Goal: Communication & Community: Share content

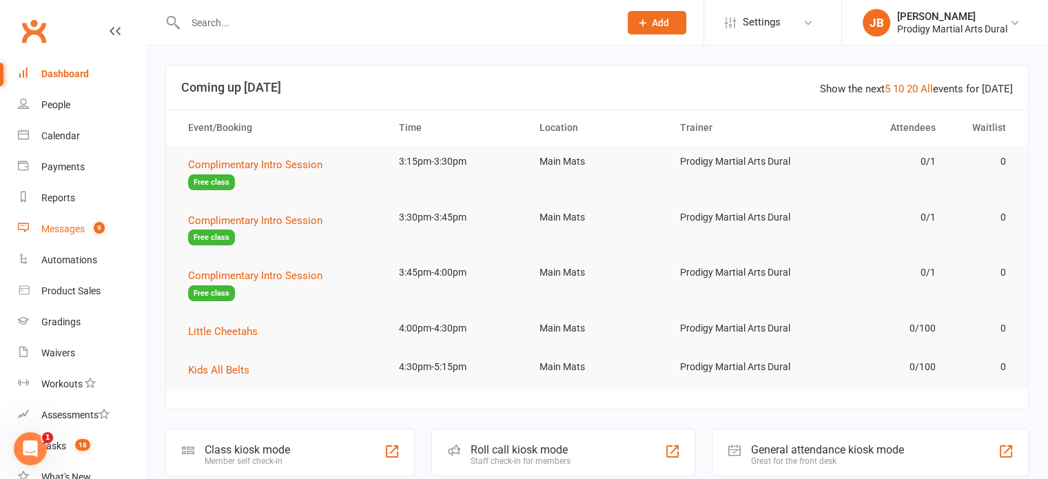
click at [54, 231] on div "Messages" at bounding box center [62, 228] width 43 height 11
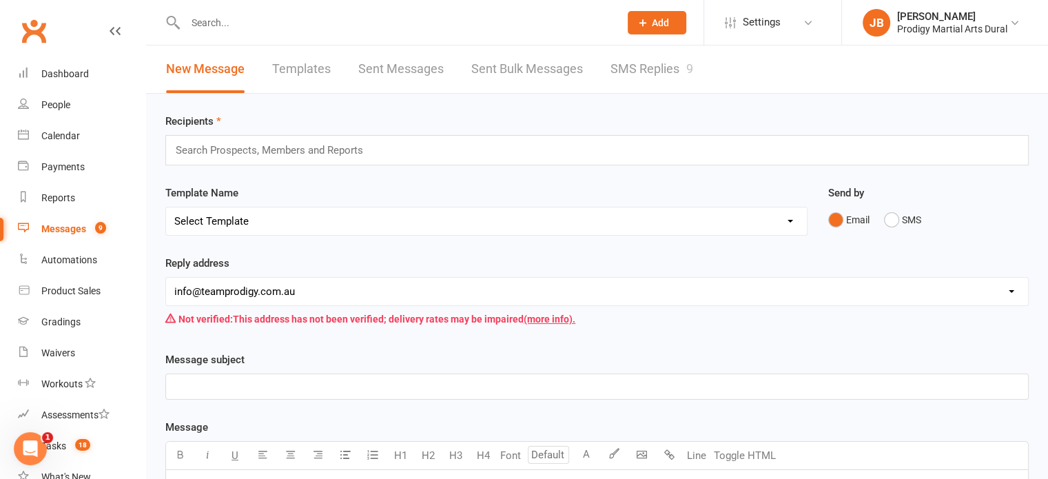
click at [501, 64] on link "Sent Bulk Messages" at bounding box center [527, 69] width 112 height 48
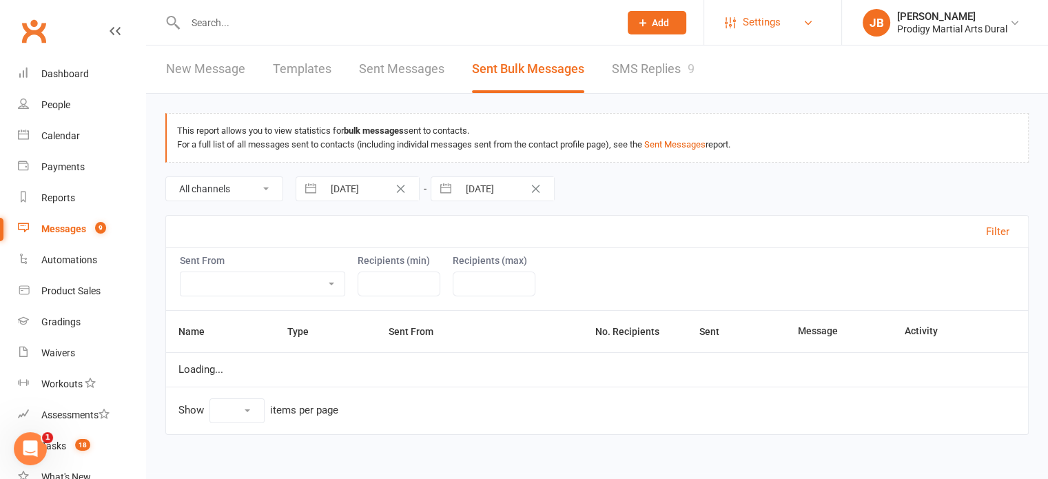
select select "100"
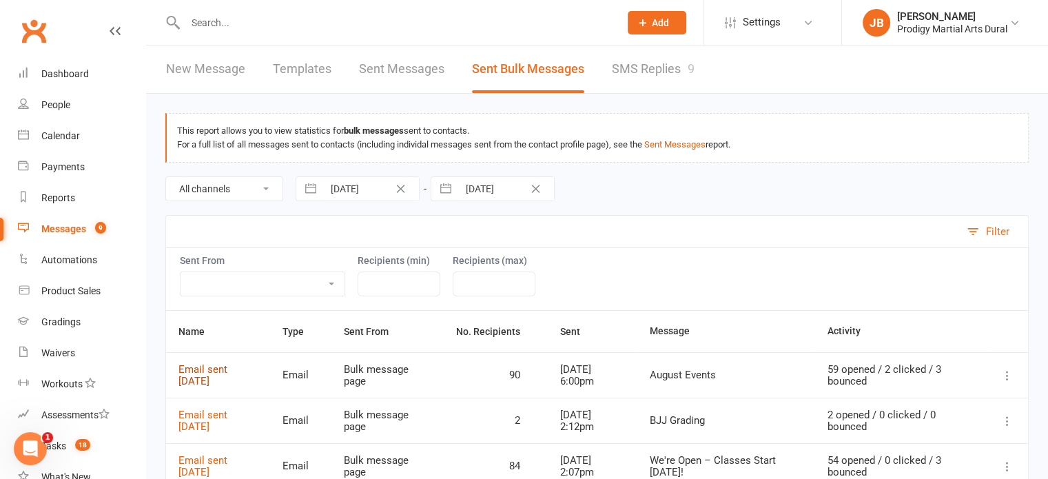
click at [183, 371] on link "Email sent [DATE]" at bounding box center [202, 375] width 49 height 24
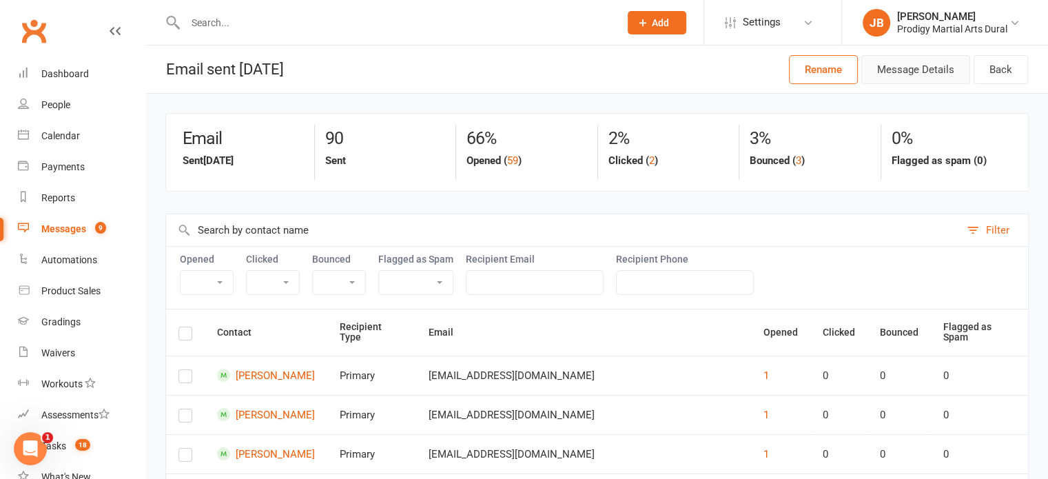
click at [933, 70] on button "Message Details" at bounding box center [915, 69] width 109 height 29
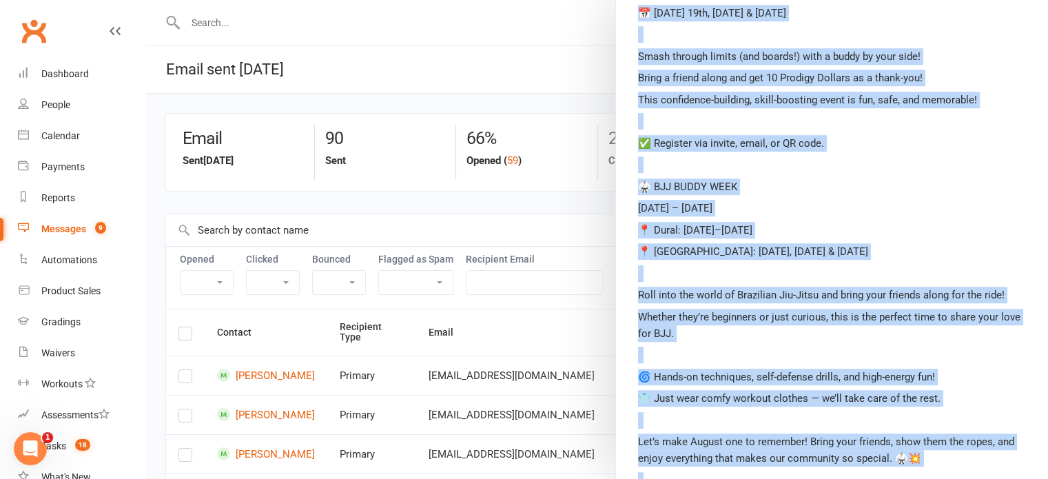
scroll to position [945, 0]
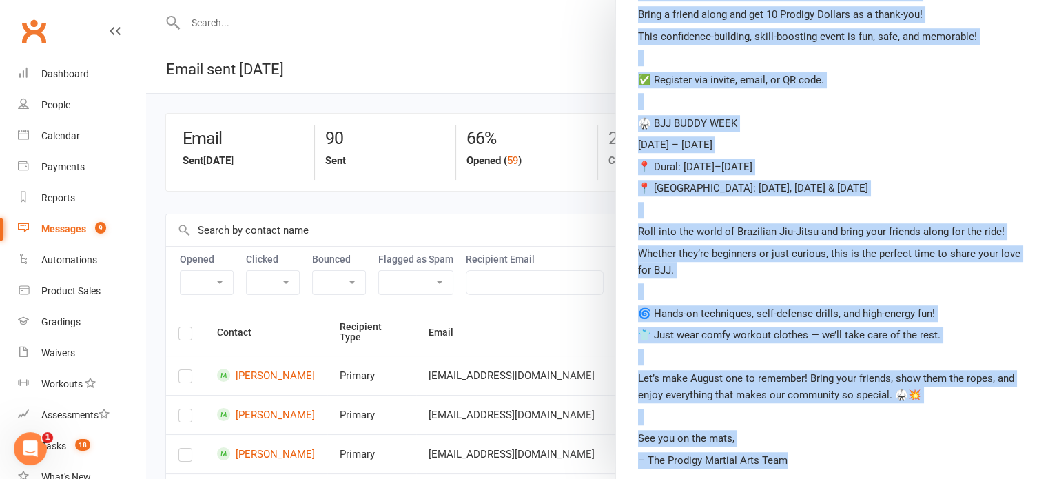
drag, startPoint x: 626, startPoint y: 145, endPoint x: 943, endPoint y: 450, distance: 439.5
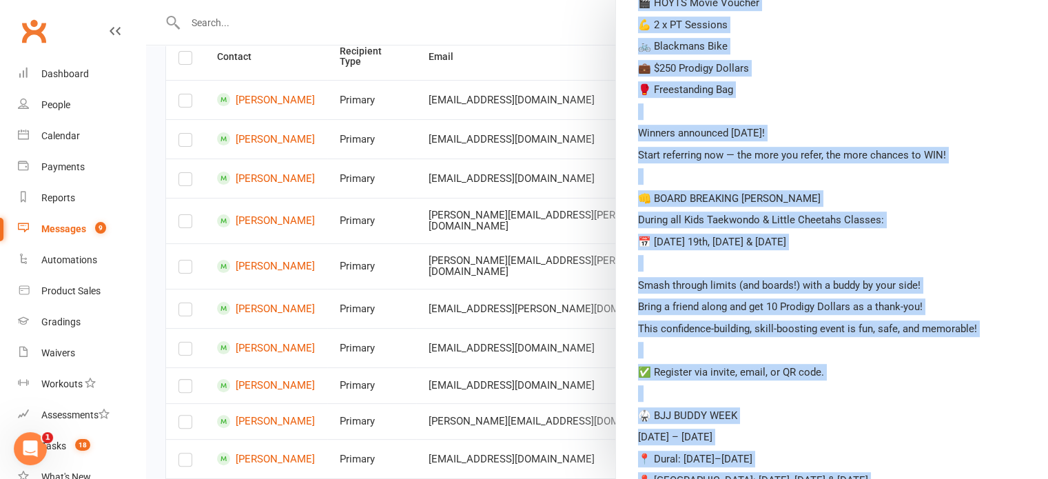
scroll to position [738, 0]
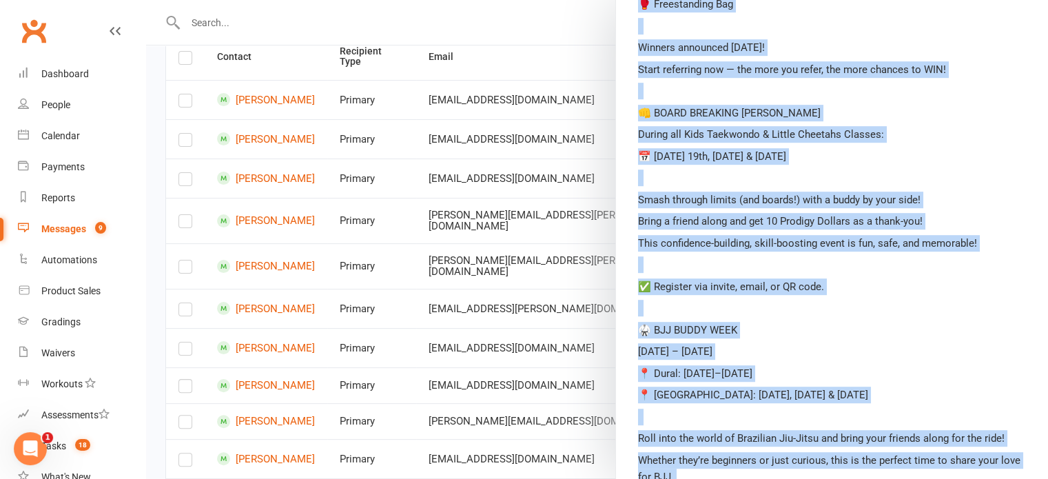
copy div "Lo Ipsu! Do’si ame c ADIP elits doeiu te Incidid Utlabor Etdo, mag al eni’a min…"
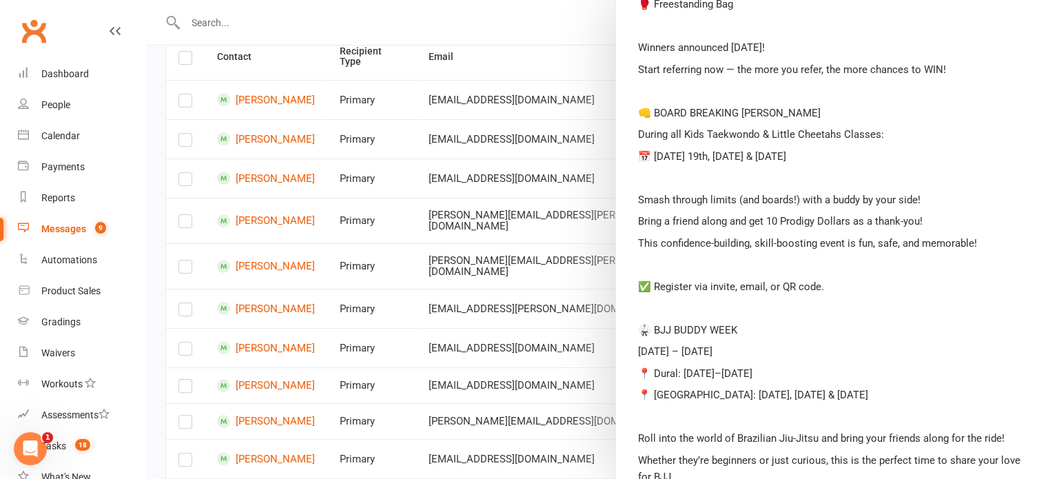
click at [566, 30] on div at bounding box center [597, 239] width 902 height 479
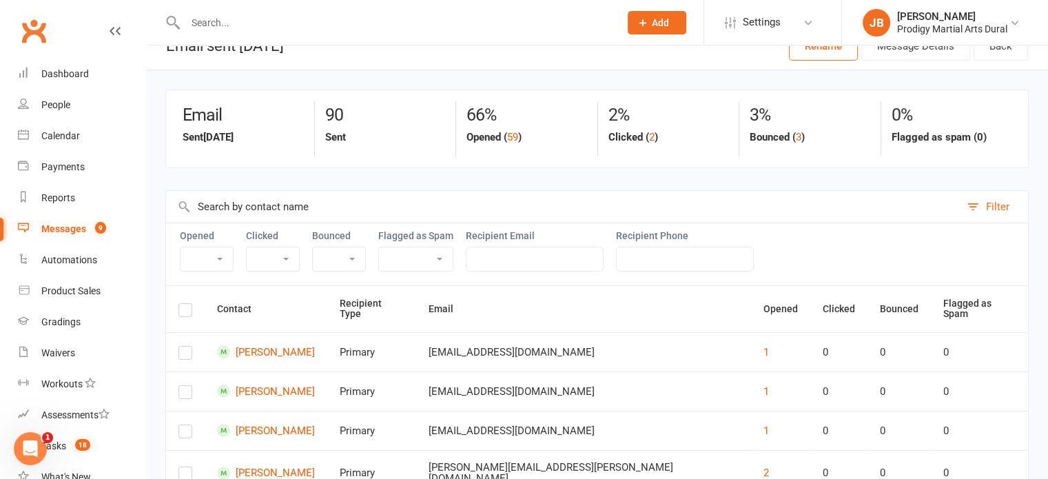
scroll to position [0, 0]
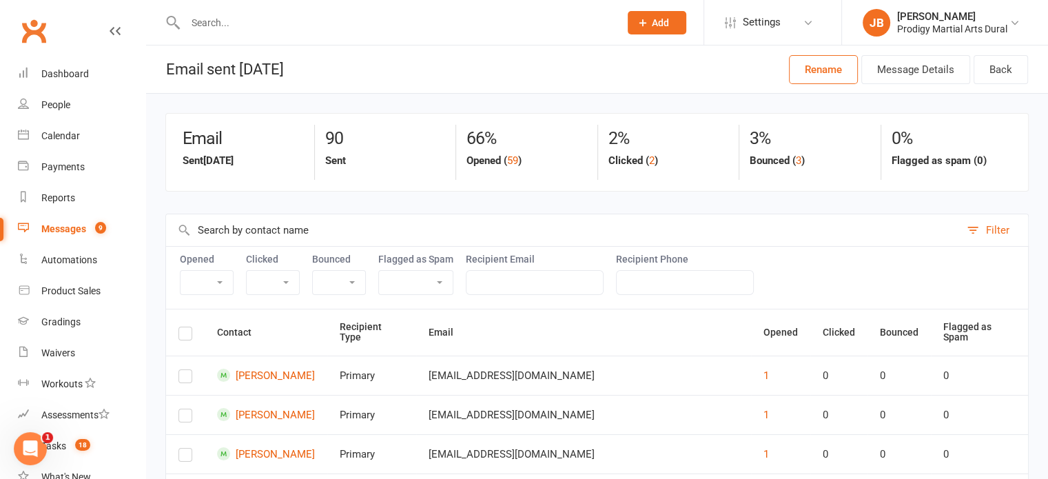
click at [69, 234] on div "Messages" at bounding box center [63, 228] width 45 height 11
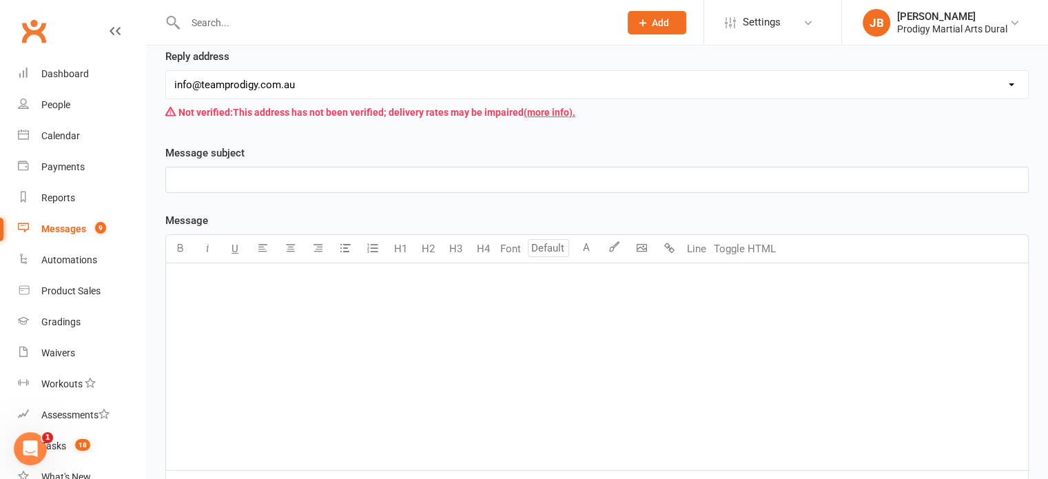
click at [276, 321] on div "﻿" at bounding box center [597, 366] width 862 height 207
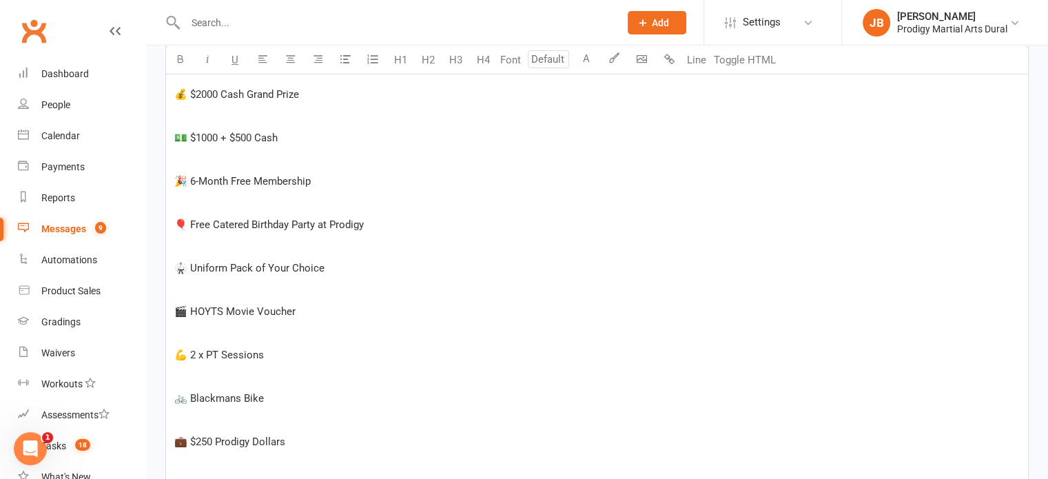
scroll to position [375, 0]
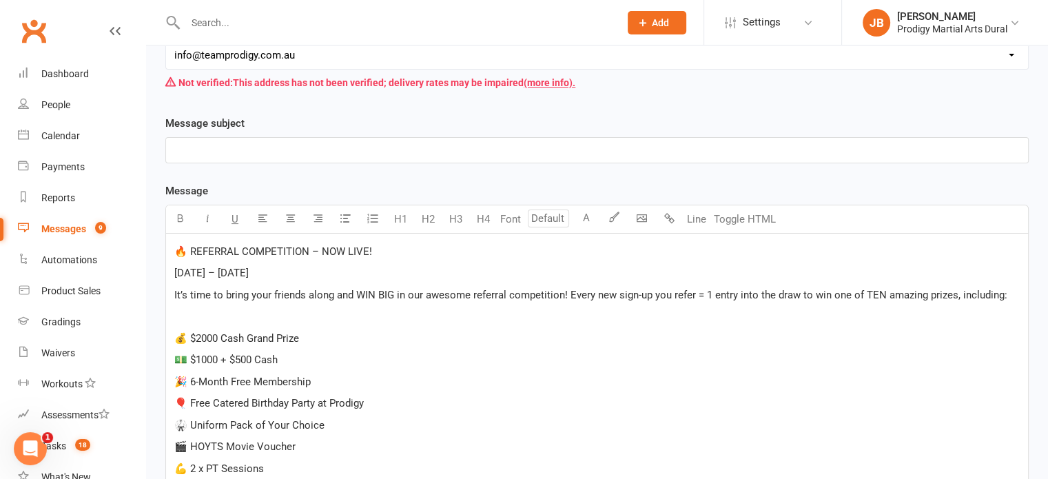
scroll to position [237, 0]
click at [176, 242] on p "🔥 REFERRAL COMPETITION – NOW LIVE!" at bounding box center [596, 250] width 845 height 17
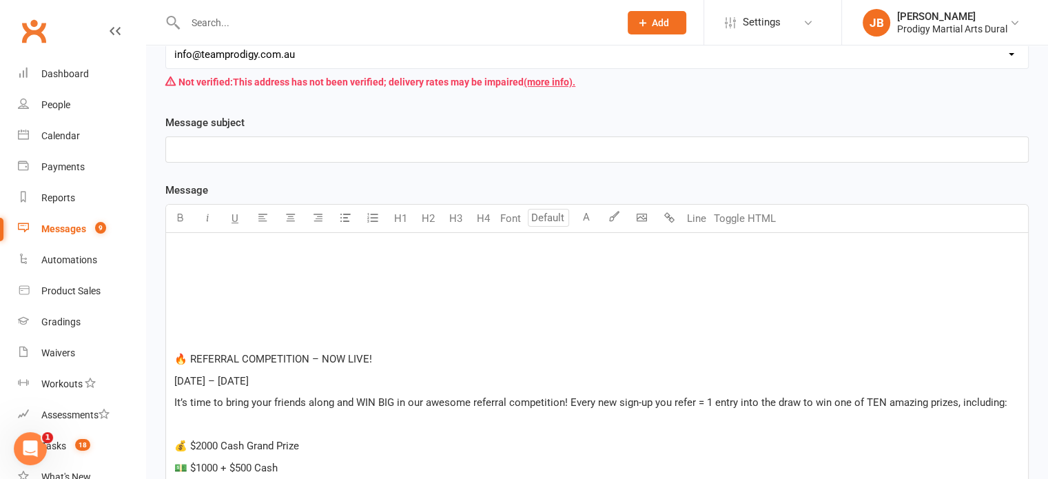
click at [176, 242] on p "﻿" at bounding box center [596, 250] width 845 height 17
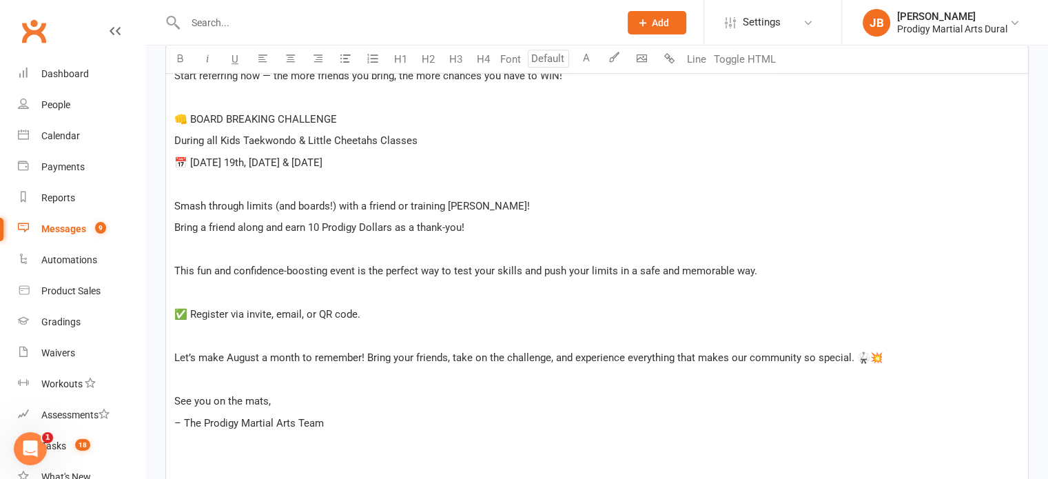
scroll to position [937, 0]
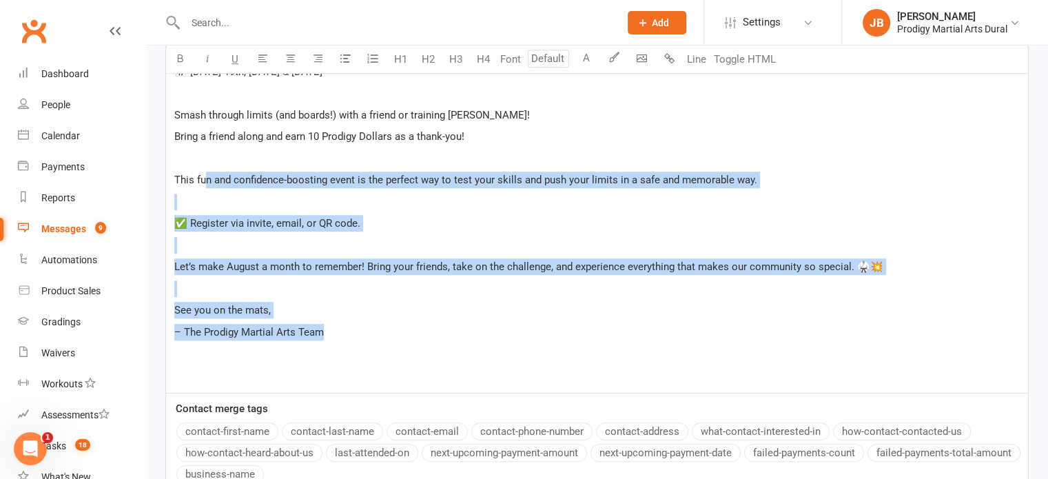
drag, startPoint x: 328, startPoint y: 333, endPoint x: 204, endPoint y: 181, distance: 196.4
click at [463, 280] on p "﻿" at bounding box center [596, 288] width 845 height 17
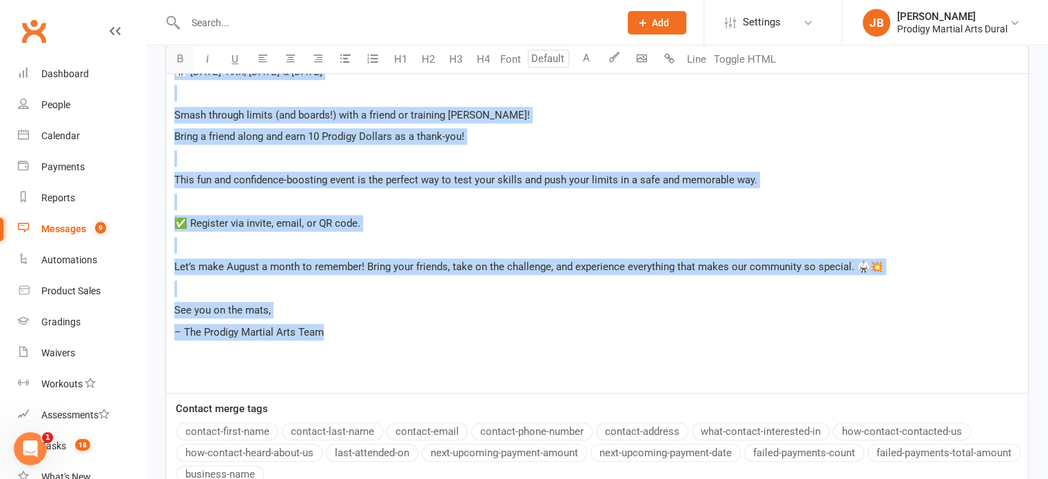
drag, startPoint x: 375, startPoint y: 333, endPoint x: 174, endPoint y: 52, distance: 346.2
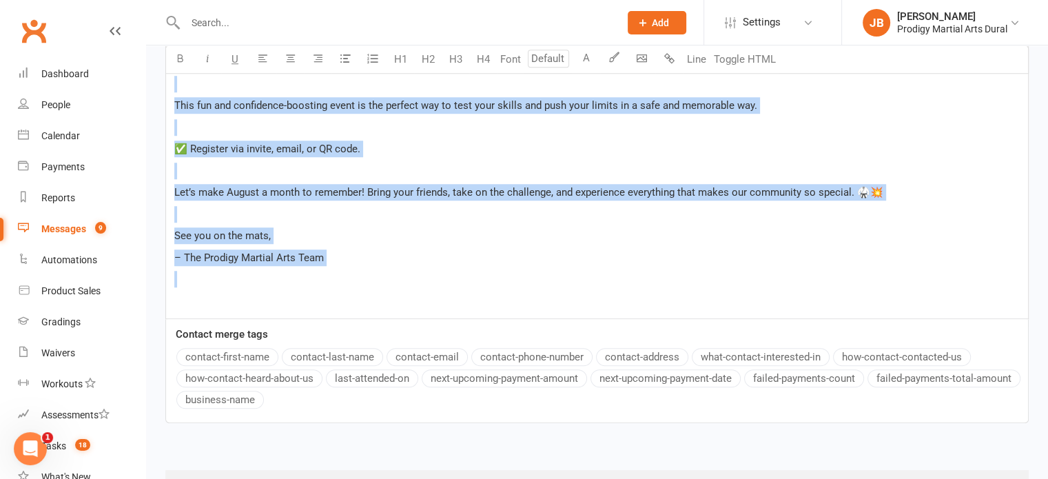
scroll to position [1017, 0]
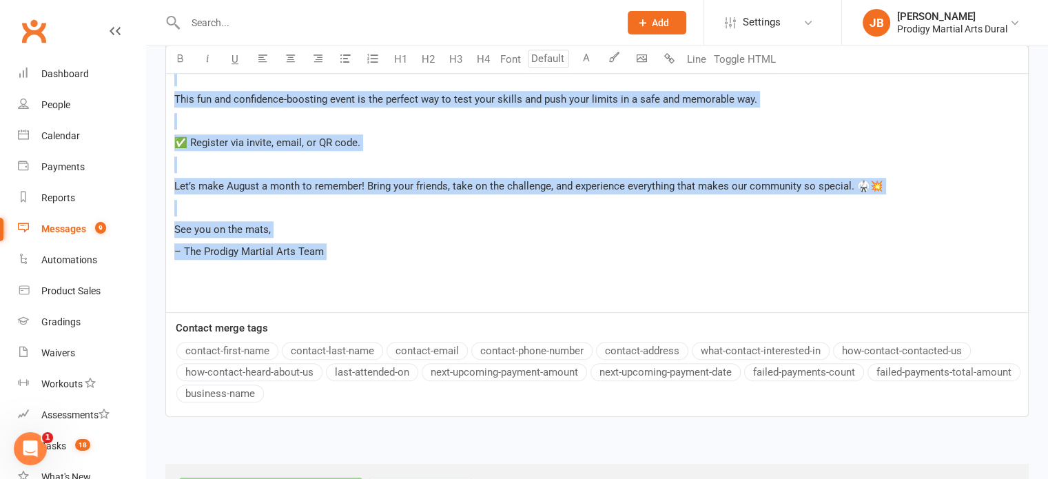
drag, startPoint x: 172, startPoint y: 99, endPoint x: 414, endPoint y: 271, distance: 297.0
copy div "Lo Ipsu, ﻿ Dolorsit ametc adi el sed doeiusmo tempor in utla et dolor mag ali e…"
click at [639, 227] on p "See you on the mats," at bounding box center [596, 229] width 845 height 17
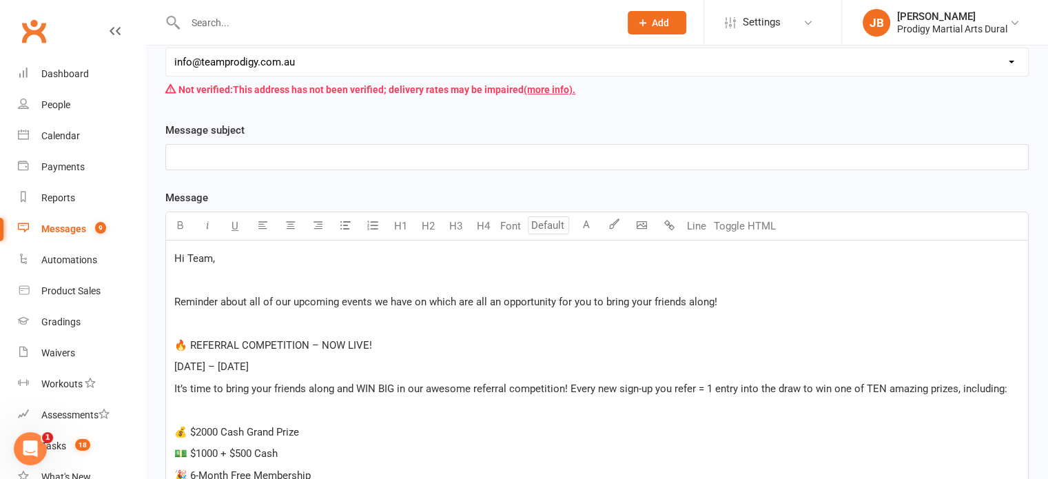
scroll to position [207, 0]
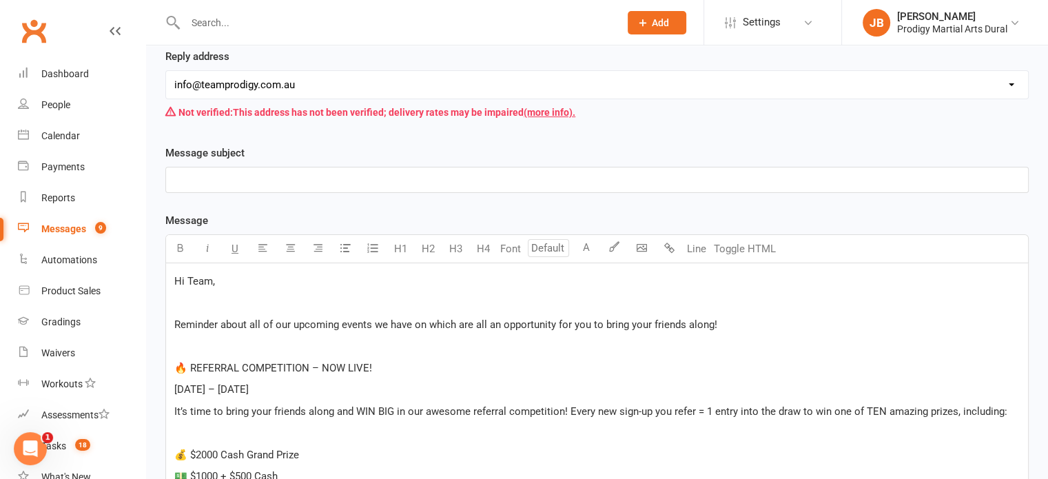
click at [229, 180] on p "﻿" at bounding box center [596, 180] width 845 height 17
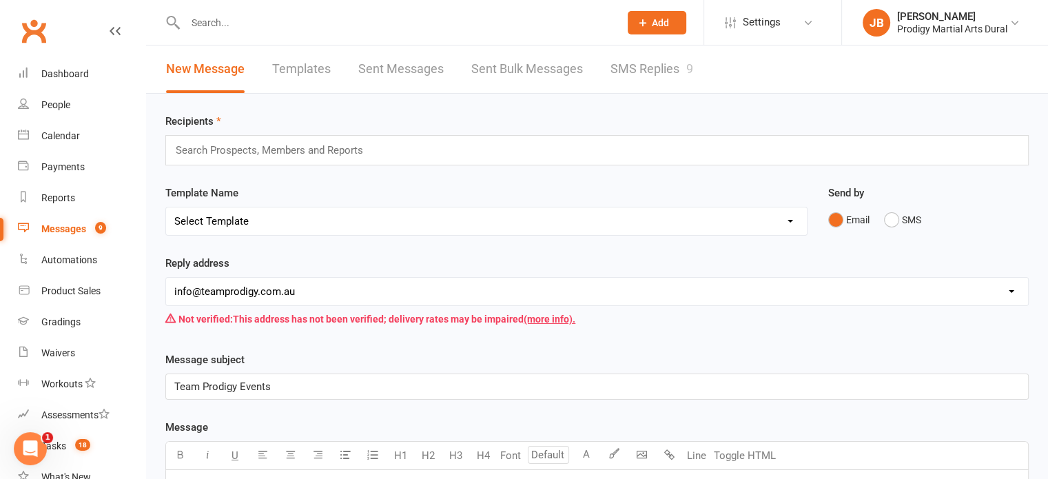
click at [238, 151] on input "text" at bounding box center [275, 150] width 202 height 18
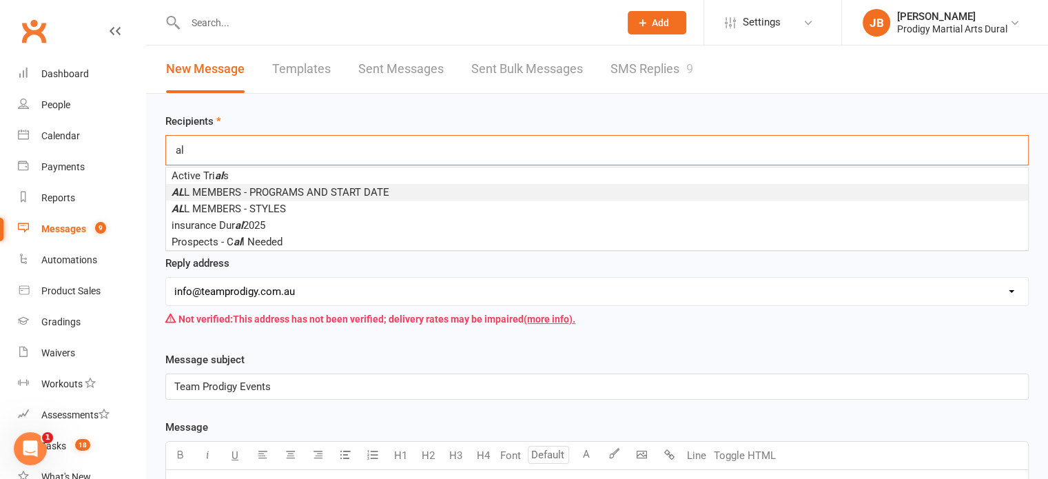
type input "al"
click at [256, 187] on span "AL L MEMBERS - PROGRAMS AND START DATE" at bounding box center [281, 192] width 218 height 12
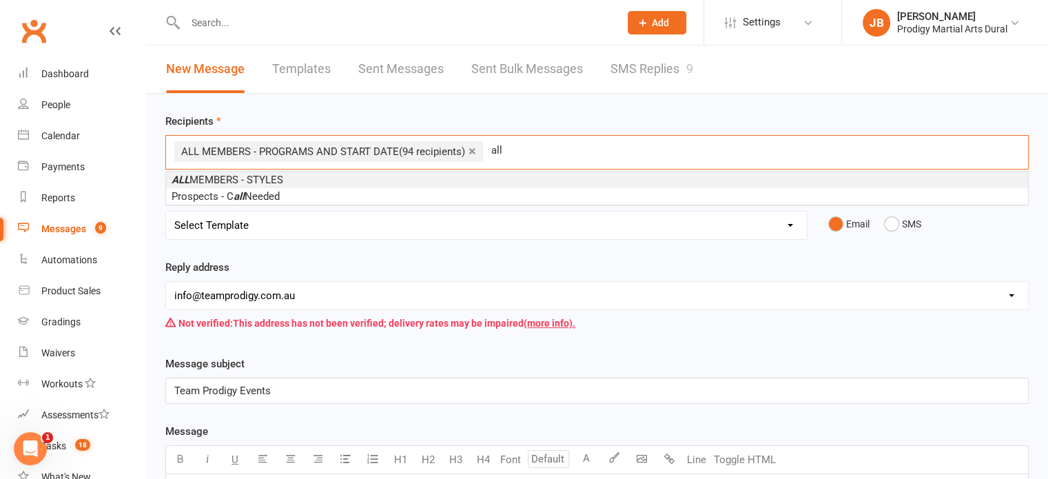
type input "all"
click at [273, 174] on span "ALL MEMBERS - STYLES" at bounding box center [228, 180] width 112 height 12
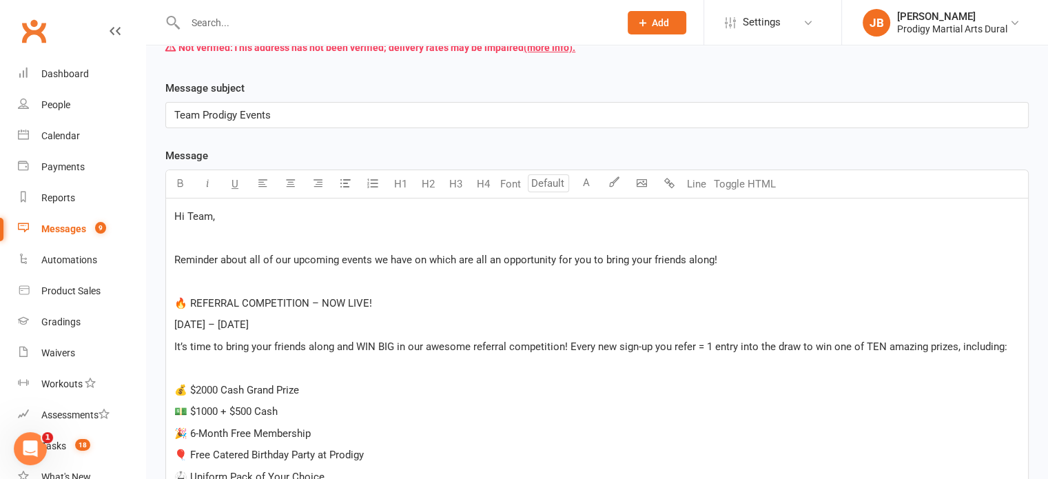
scroll to position [1010, 0]
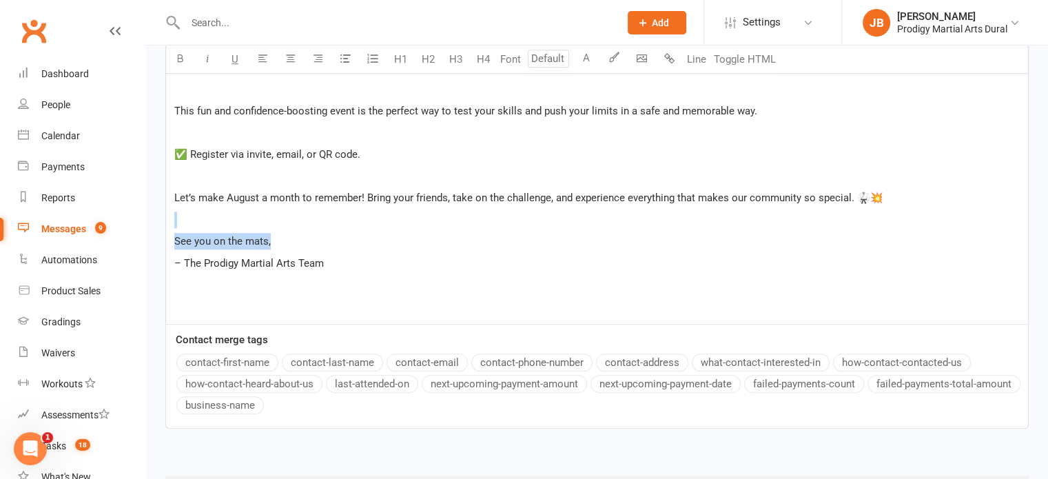
drag, startPoint x: 174, startPoint y: 213, endPoint x: 292, endPoint y: 242, distance: 121.5
click at [430, 285] on p "﻿" at bounding box center [596, 284] width 845 height 17
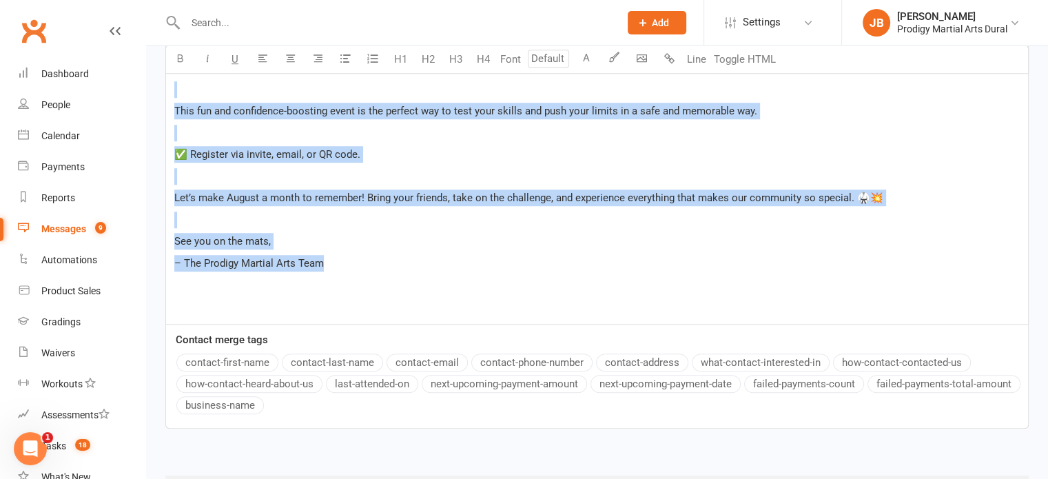
drag, startPoint x: 405, startPoint y: 262, endPoint x: 187, endPoint y: 101, distance: 270.9
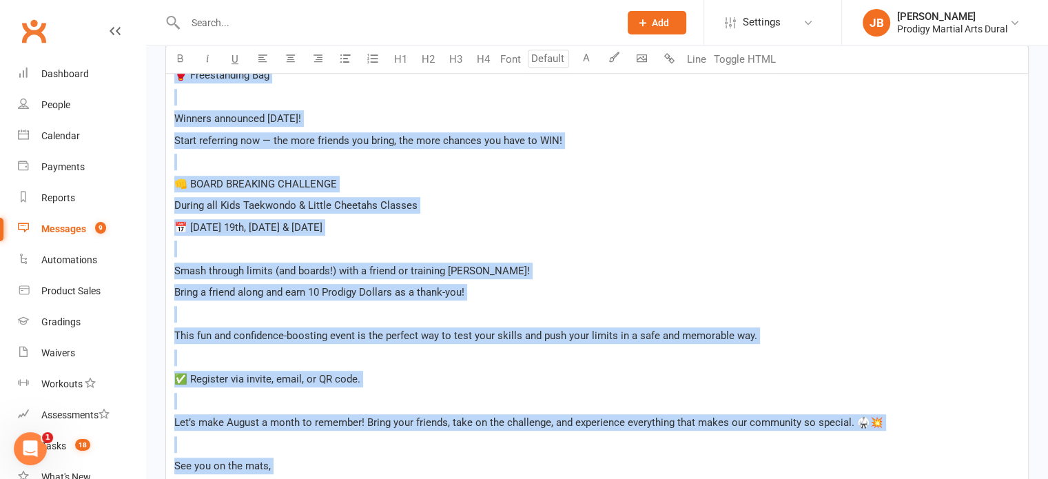
scroll to position [1005, 0]
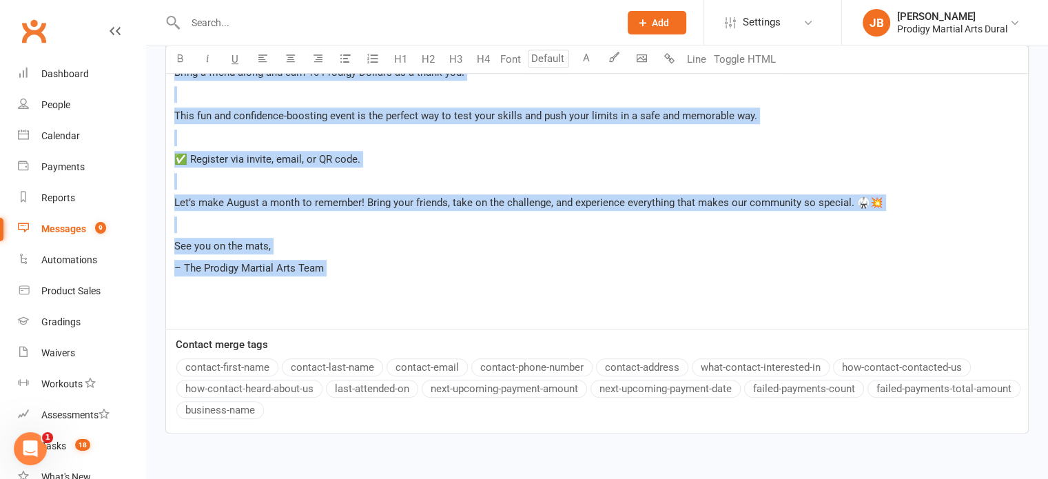
drag, startPoint x: 172, startPoint y: 236, endPoint x: 564, endPoint y: 286, distance: 395.1
copy div "Lo Ipsu, ﻿ Dolorsit ametc adi el sed doeiusmo tempor in utla et dolor mag ali e…"
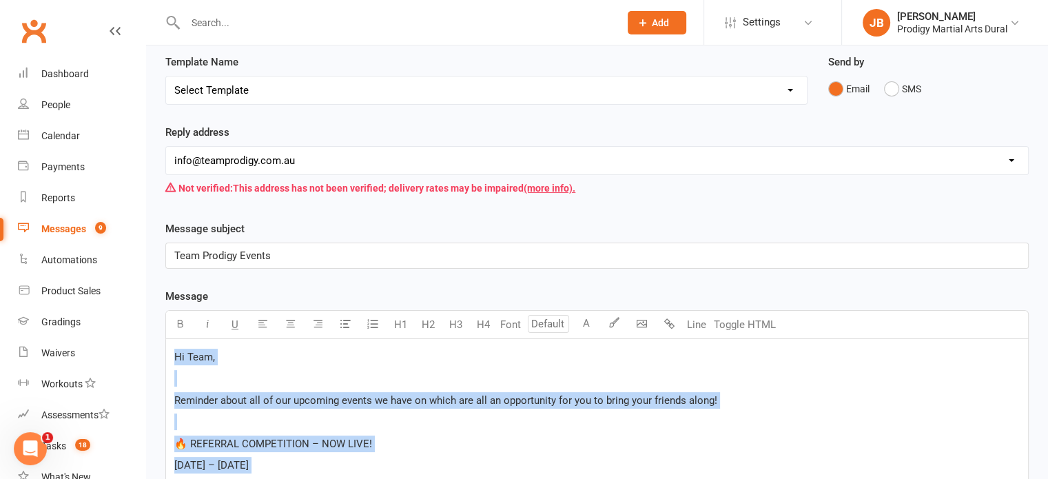
scroll to position [138, 0]
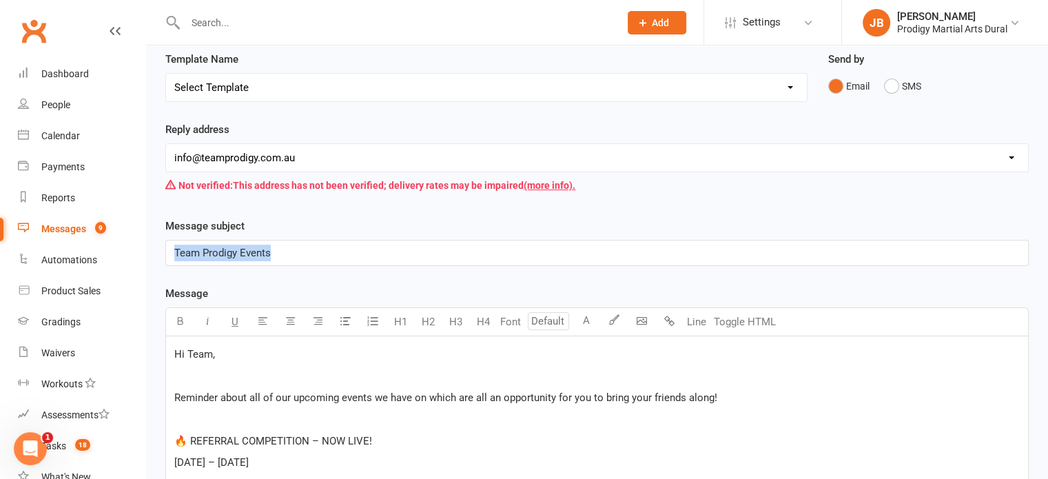
drag, startPoint x: 324, startPoint y: 254, endPoint x: 145, endPoint y: 252, distance: 178.4
copy span "Team Prodigy Events"
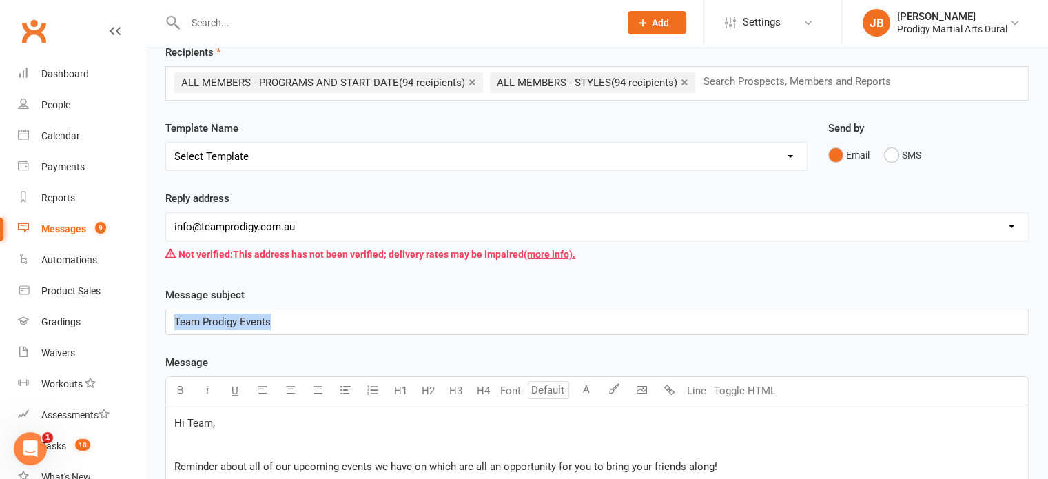
click at [699, 236] on select "[EMAIL_ADDRESS][DOMAIN_NAME] [EMAIL_ADDRESS][DOMAIN_NAME] [EMAIL_ADDRESS][DOMAI…" at bounding box center [597, 227] width 862 height 28
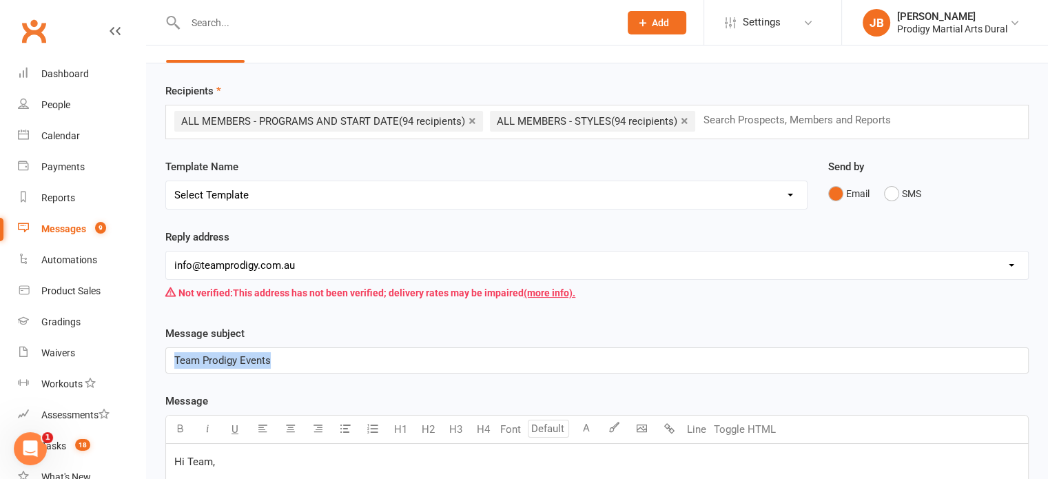
scroll to position [0, 0]
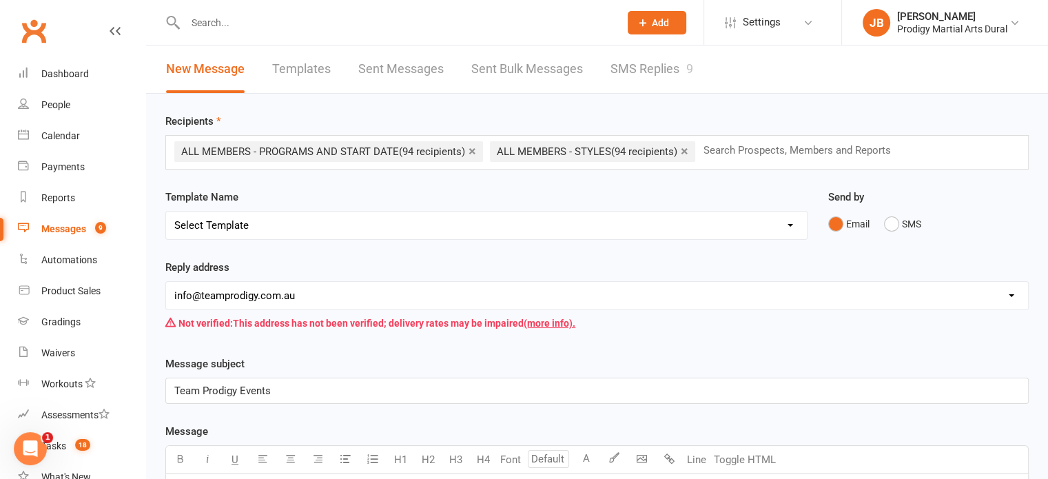
click at [712, 329] on div "Not verified: This address has not been verified; delivery rates may be impaire…" at bounding box center [596, 323] width 863 height 26
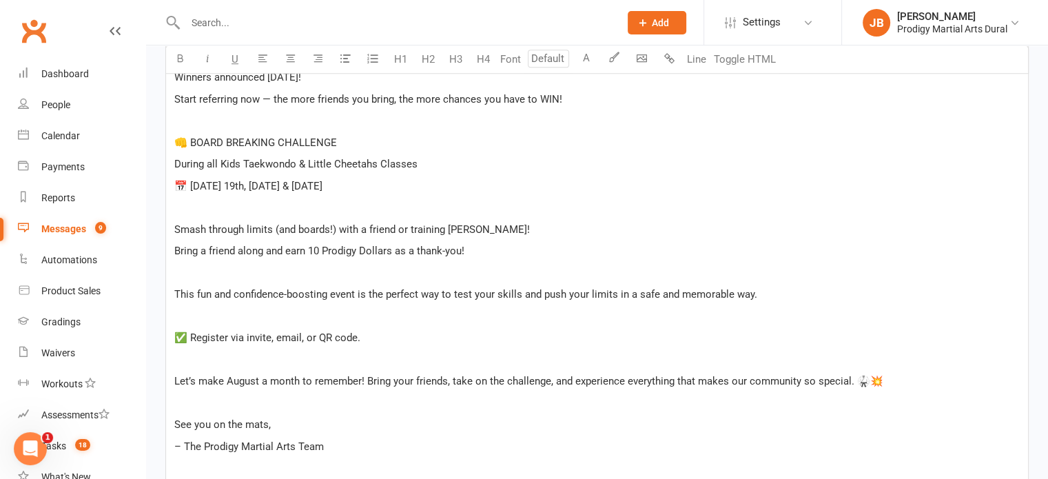
scroll to position [1080, 0]
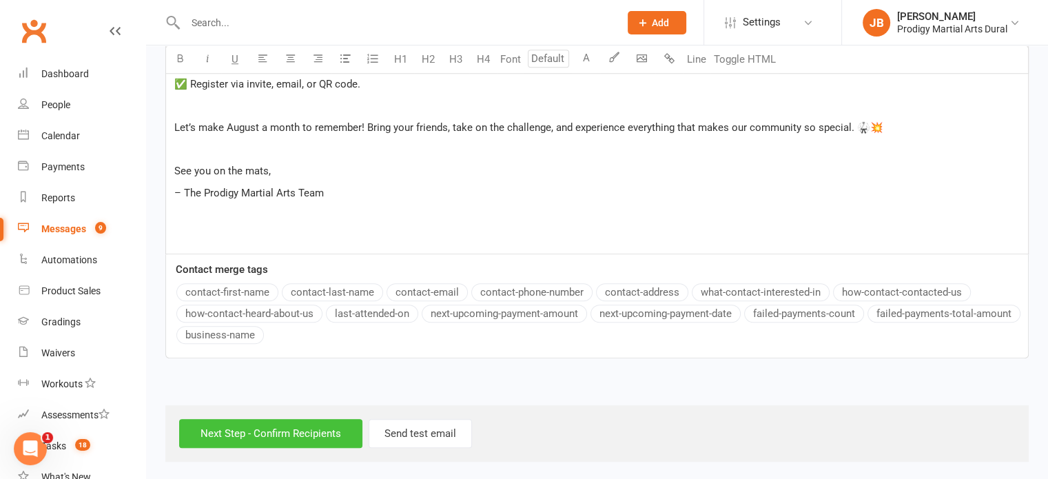
click at [287, 432] on input "Next Step - Confirm Recipients" at bounding box center [270, 433] width 183 height 29
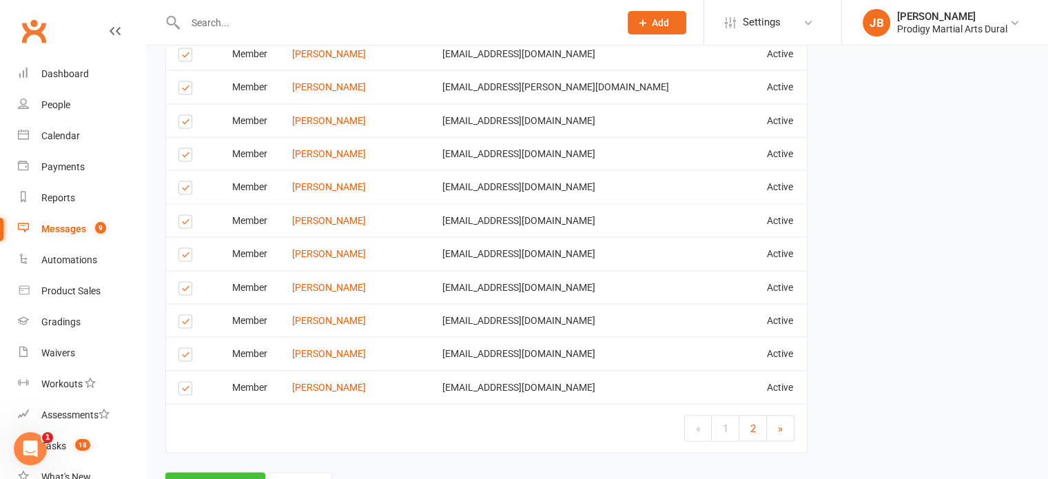
click at [207, 472] on button "Send Emails" at bounding box center [215, 486] width 100 height 29
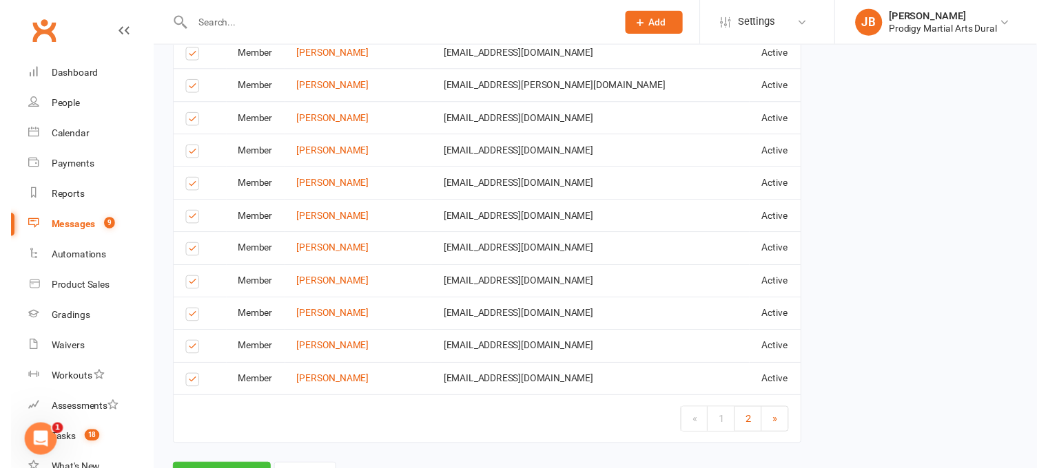
scroll to position [2579, 0]
